Goal: Task Accomplishment & Management: Complete application form

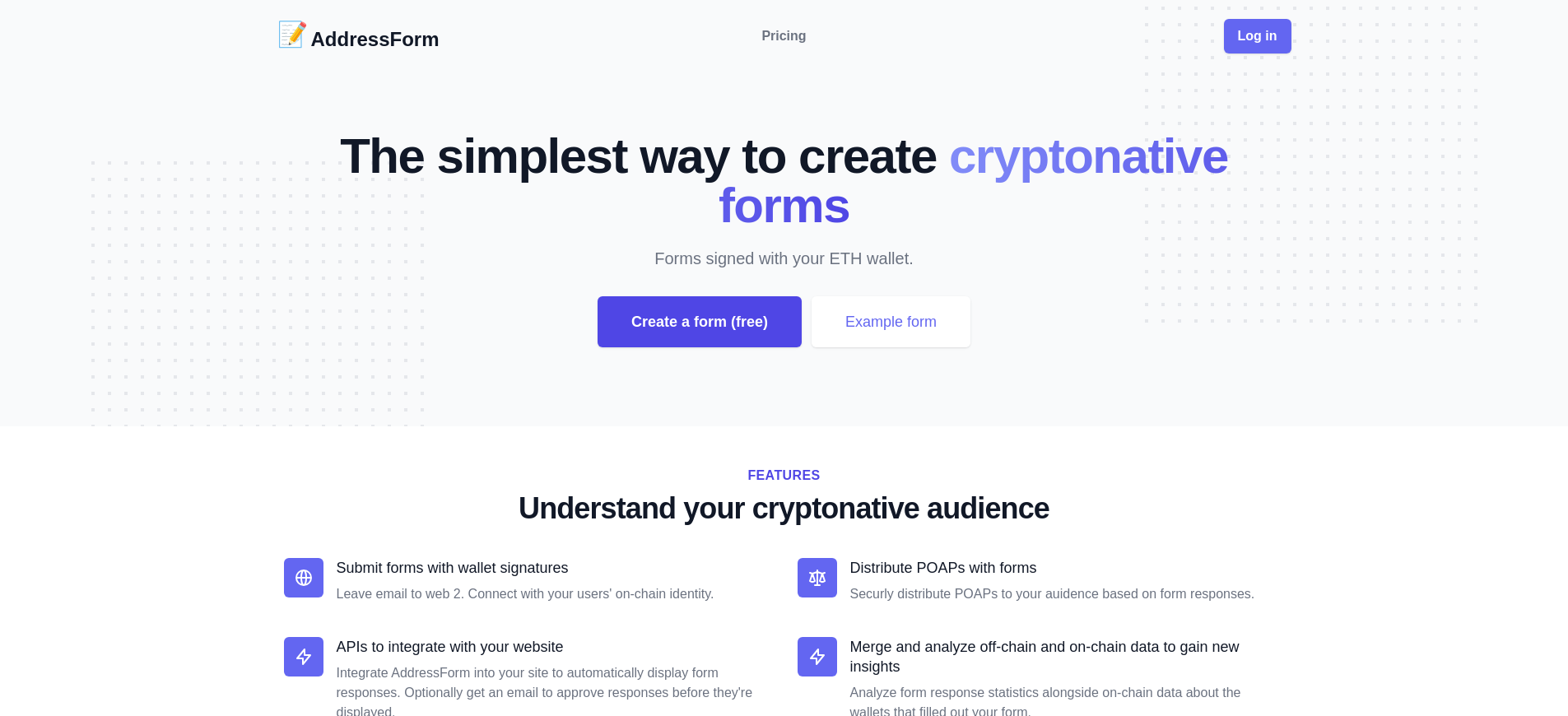
click at [699, 322] on div "Create a form (free)" at bounding box center [700, 321] width 204 height 51
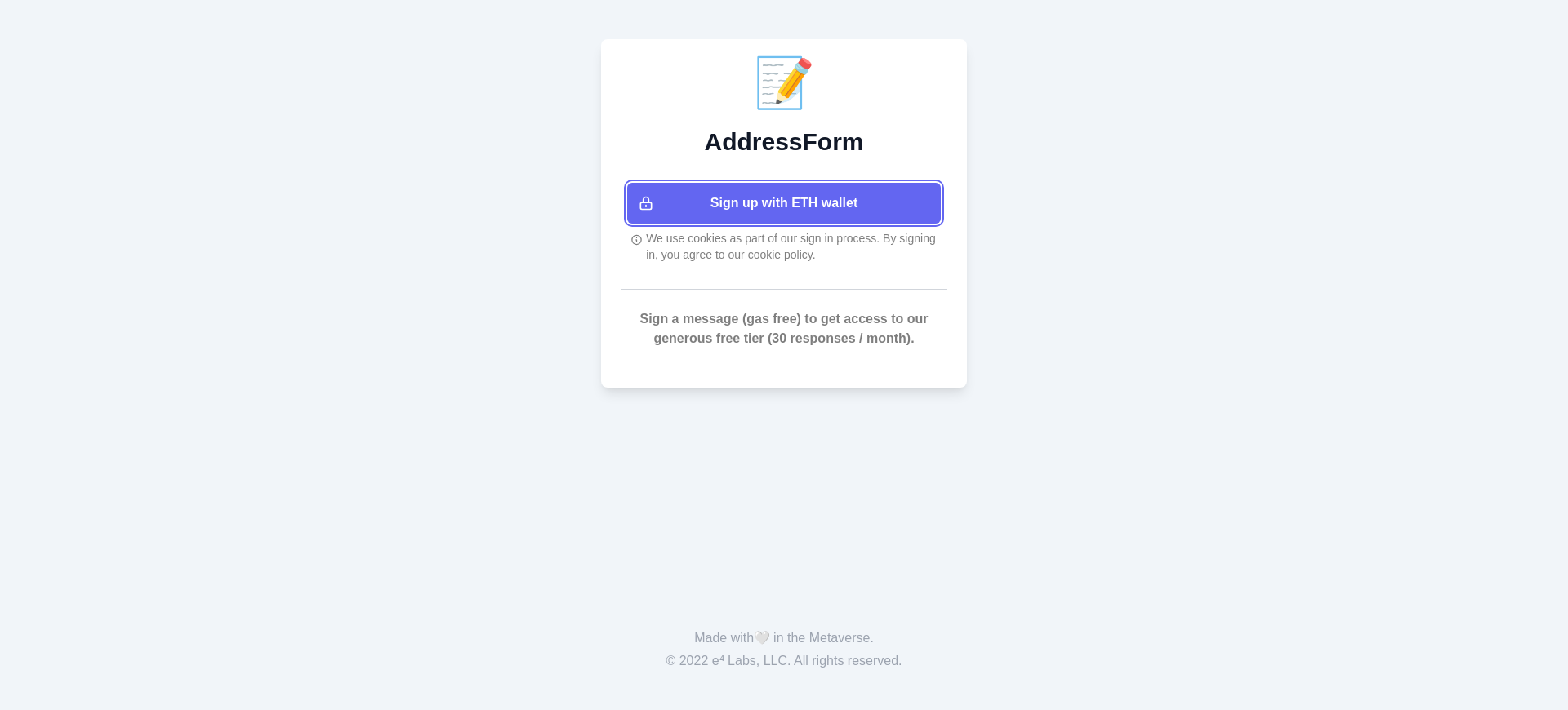
click at [784, 204] on button "Sign up with ETH wallet" at bounding box center [784, 204] width 313 height 41
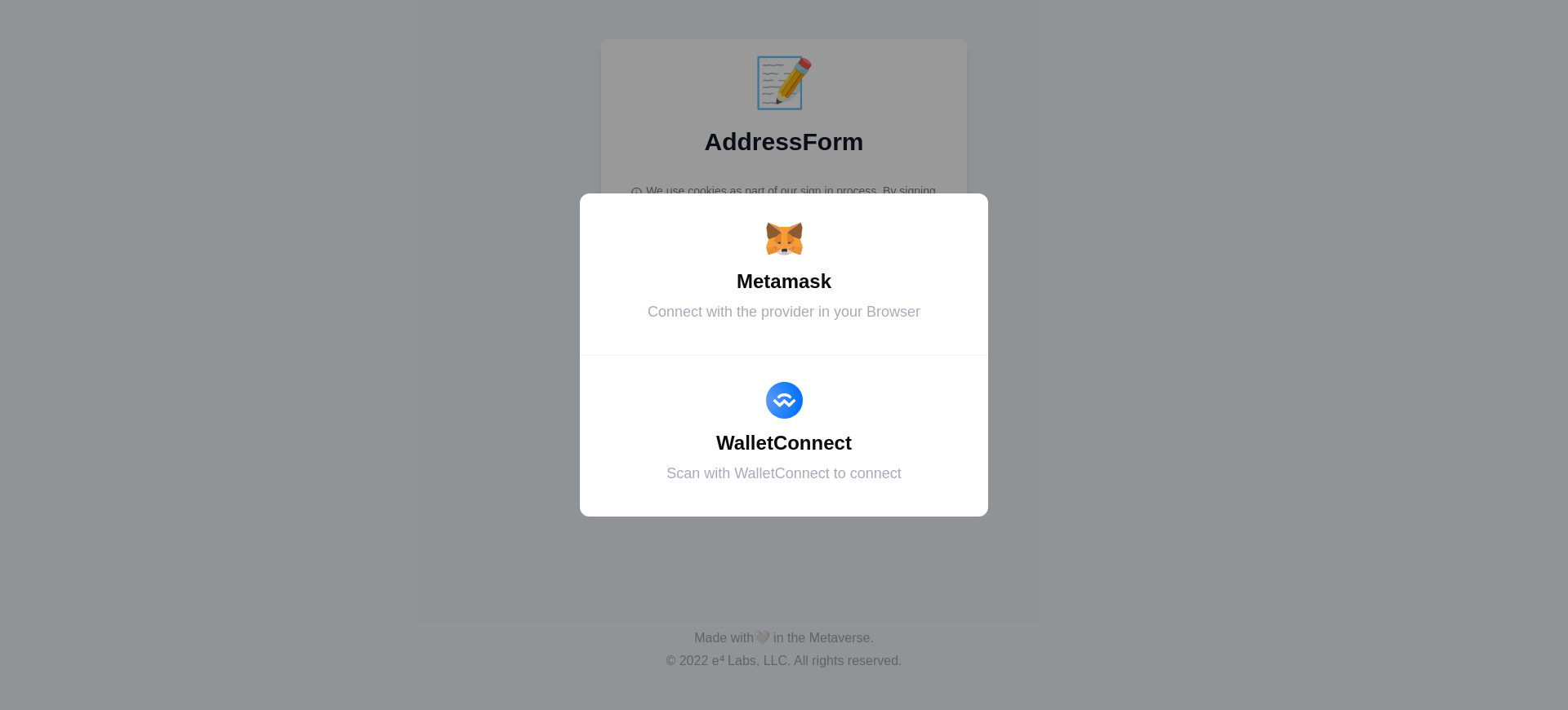
click at [784, 282] on div "Metamask" at bounding box center [784, 282] width 368 height 29
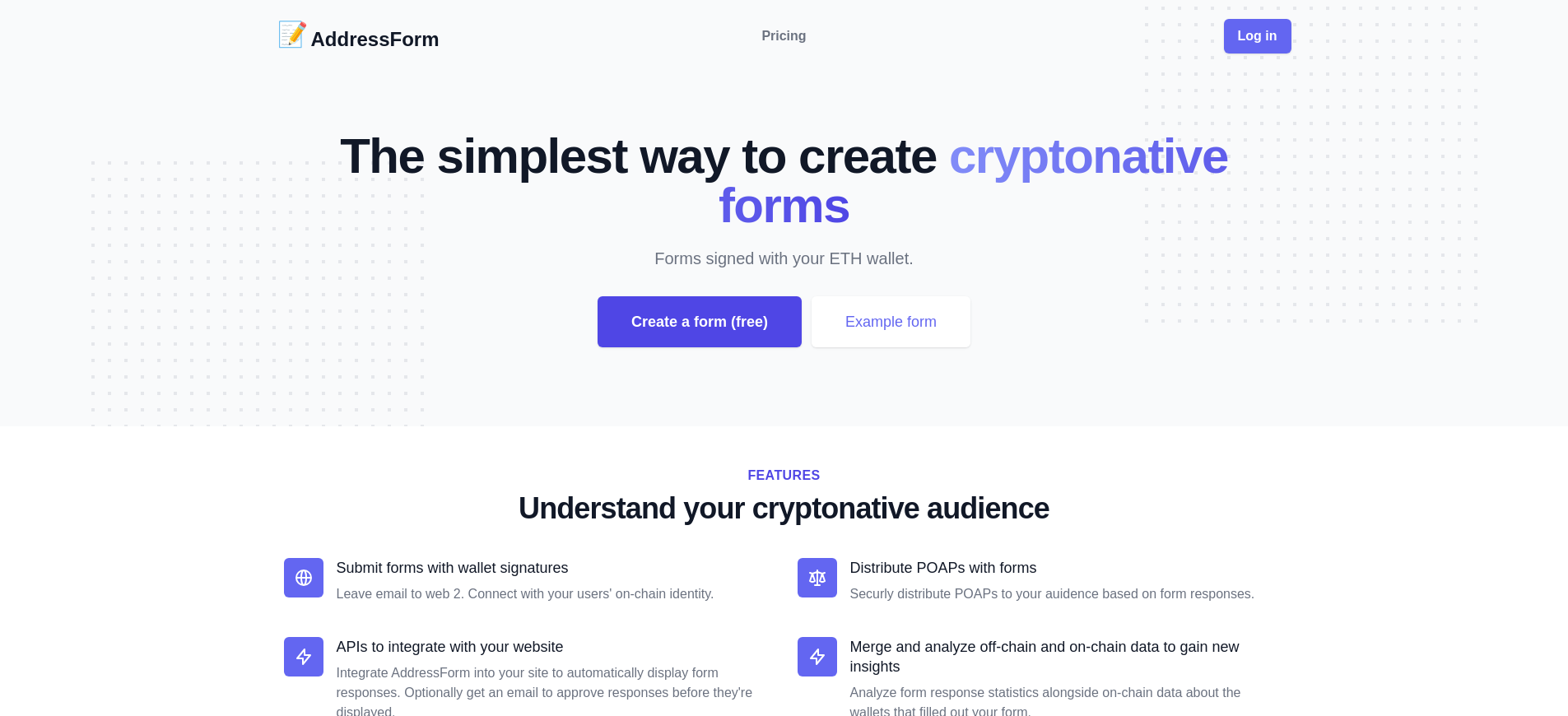
click at [699, 322] on div "Create a form (free)" at bounding box center [700, 321] width 204 height 51
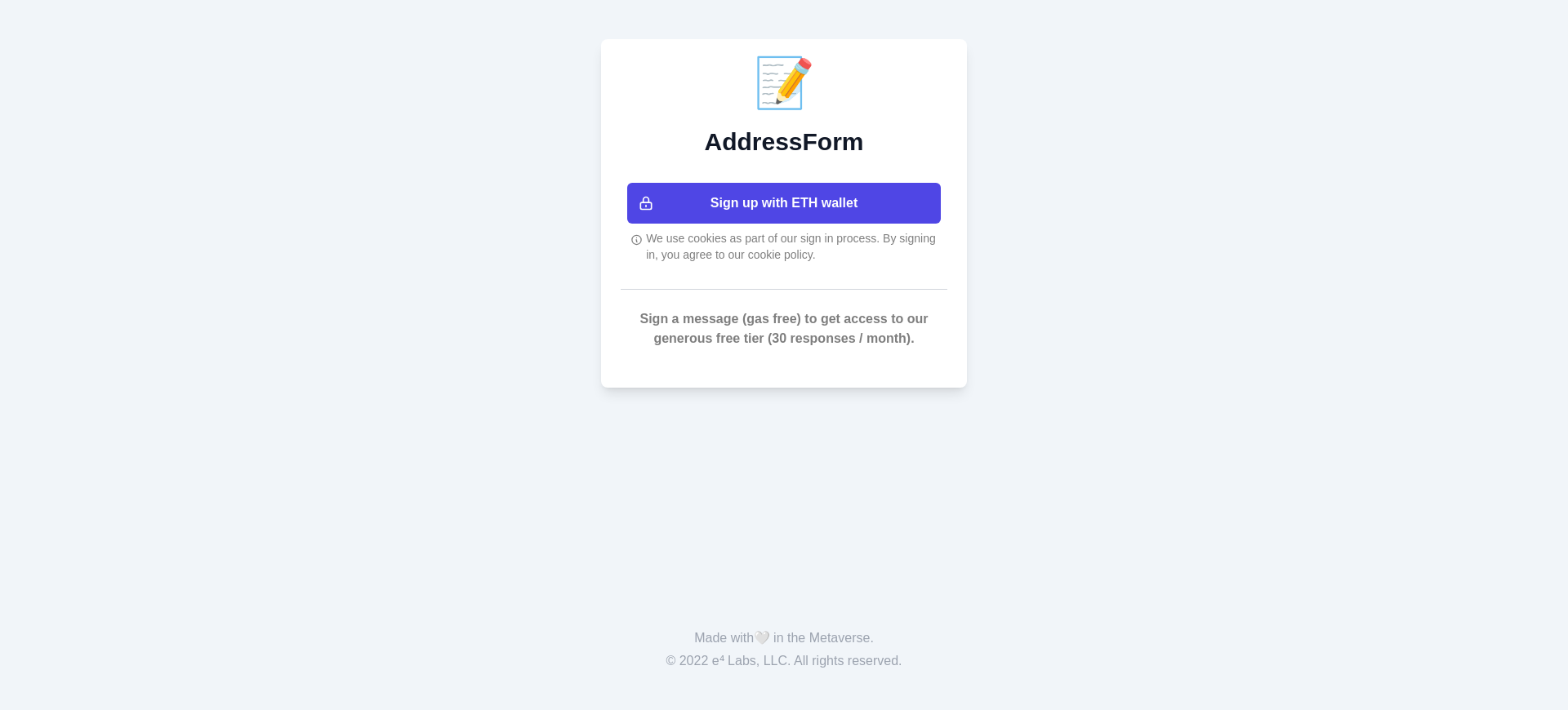
click at [784, 204] on button "Sign up with ETH wallet" at bounding box center [784, 204] width 313 height 41
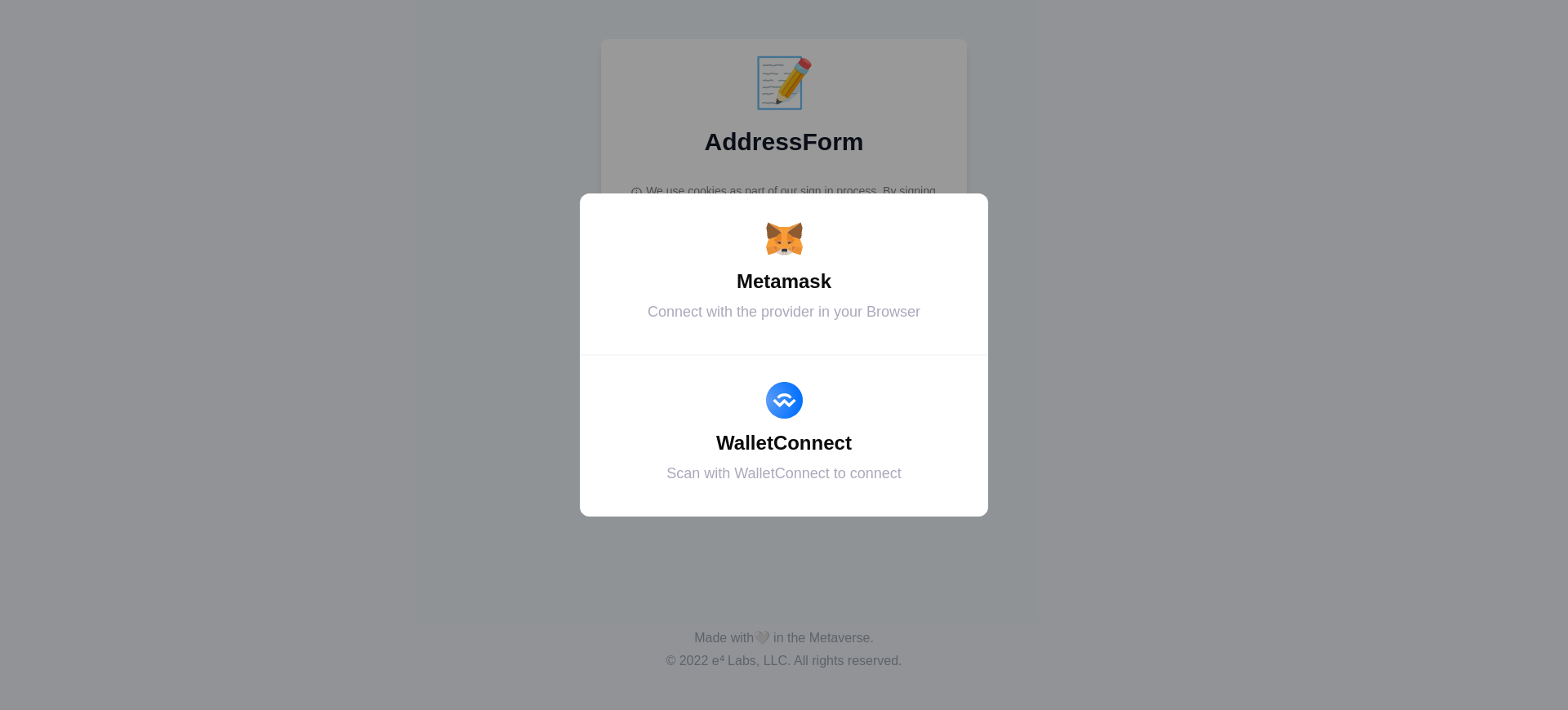
click at [784, 282] on div "Metamask" at bounding box center [784, 282] width 368 height 29
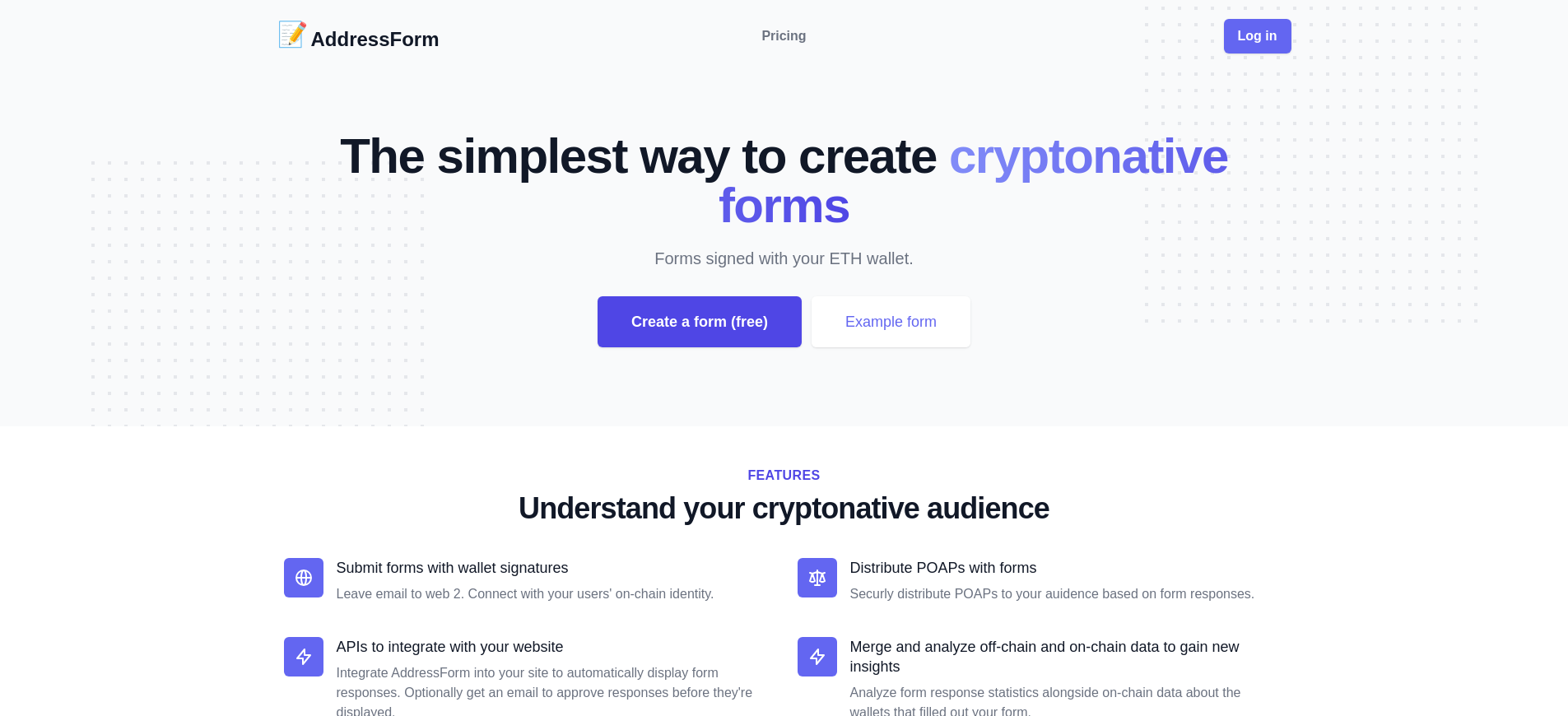
click at [699, 322] on div "Create a form (free)" at bounding box center [700, 321] width 204 height 51
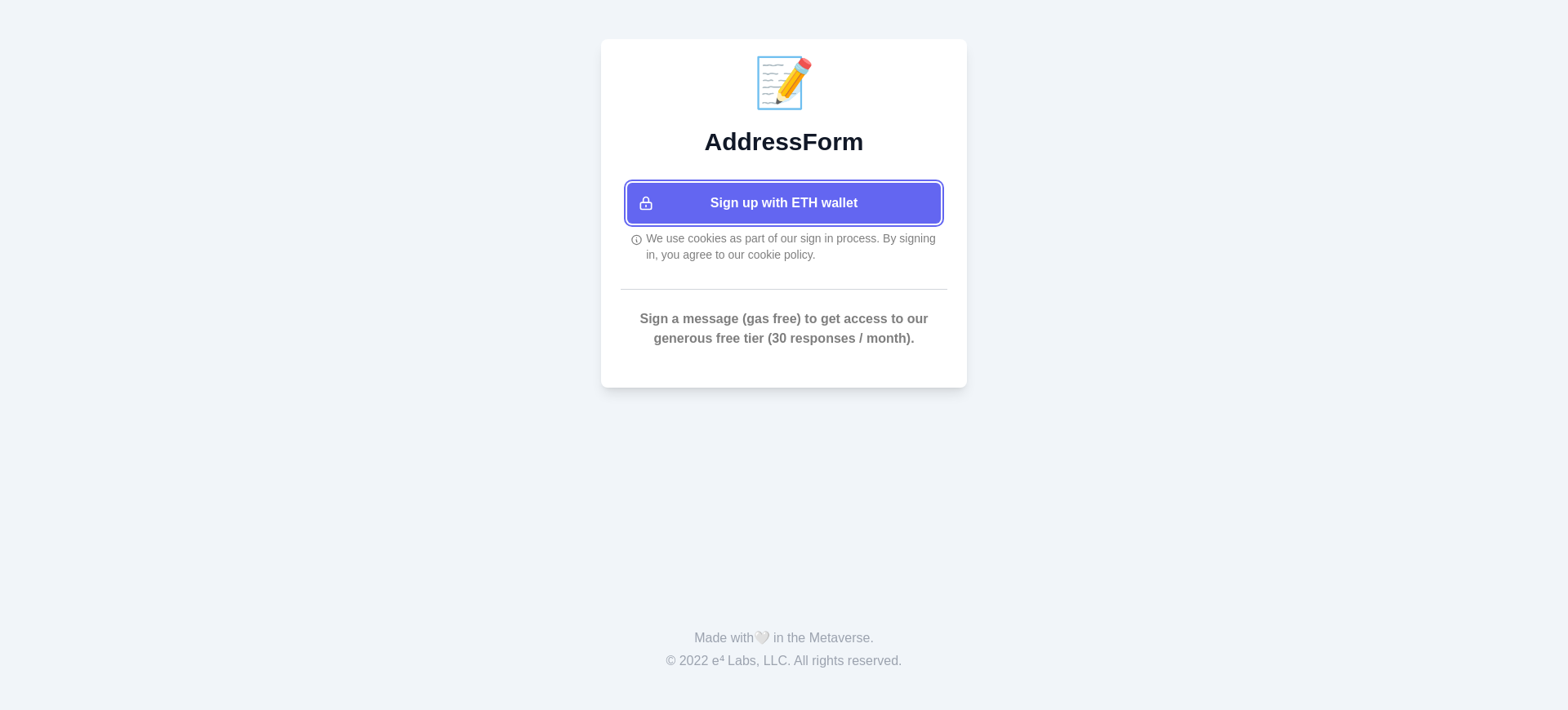
click at [784, 204] on button "Sign up with ETH wallet" at bounding box center [784, 204] width 313 height 41
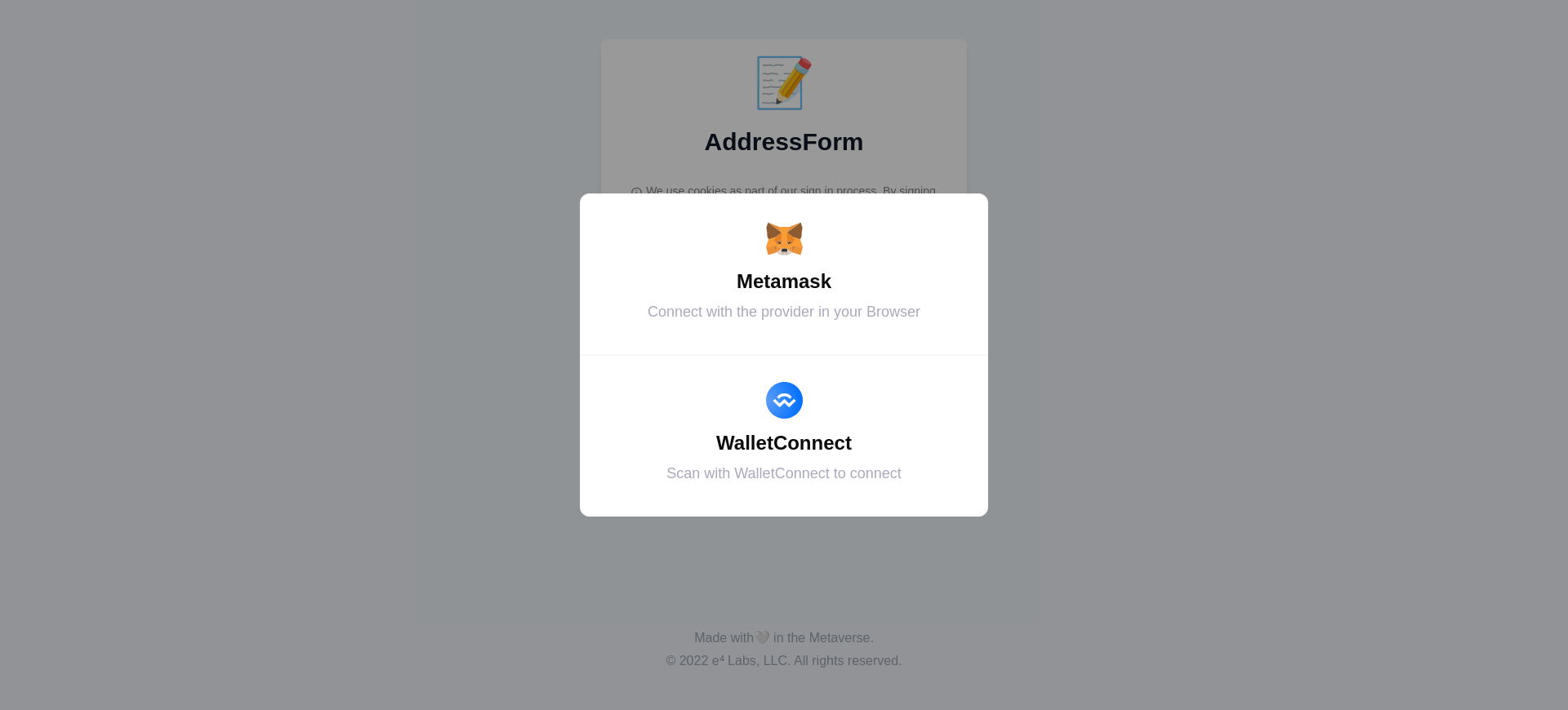
click at [784, 443] on div "WalletConnect" at bounding box center [784, 443] width 368 height 29
